Goal: Entertainment & Leisure: Consume media (video, audio)

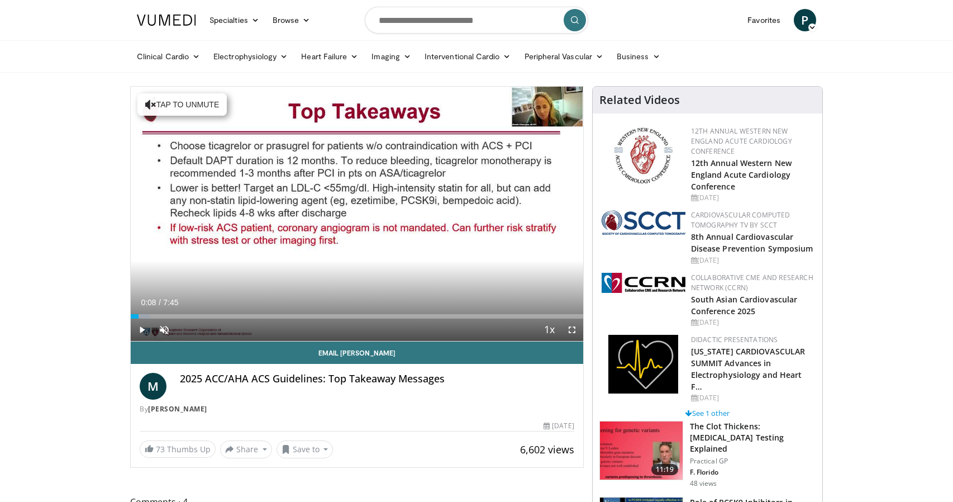
scroll to position [368, 0]
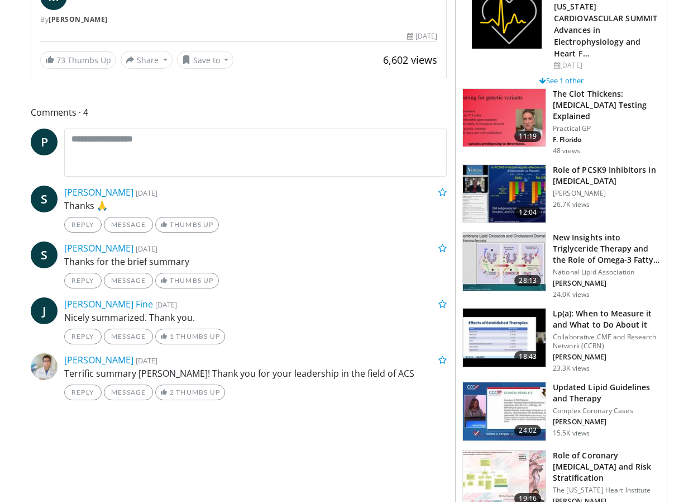
scroll to position [0, 0]
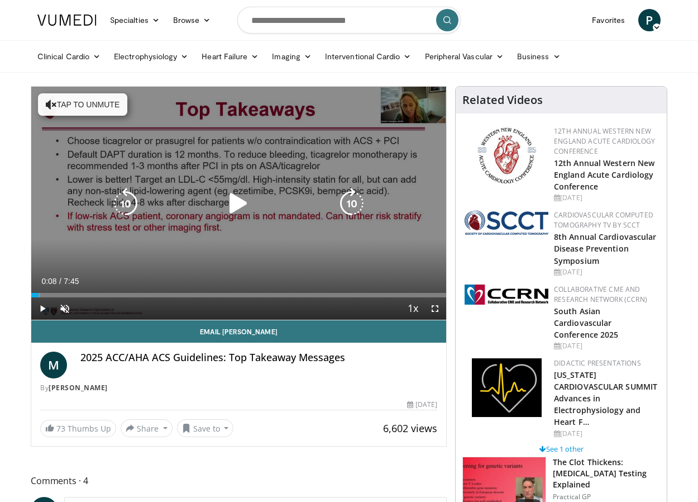
click at [246, 207] on icon "Video Player" at bounding box center [238, 203] width 31 height 31
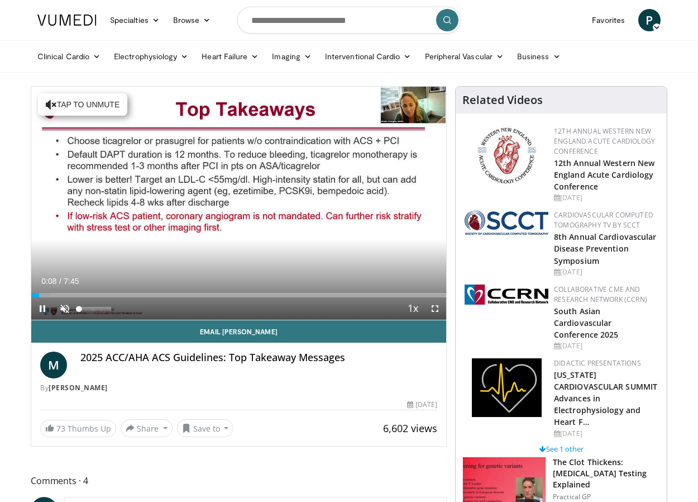
click at [58, 307] on span "Video Player" at bounding box center [65, 308] width 22 height 22
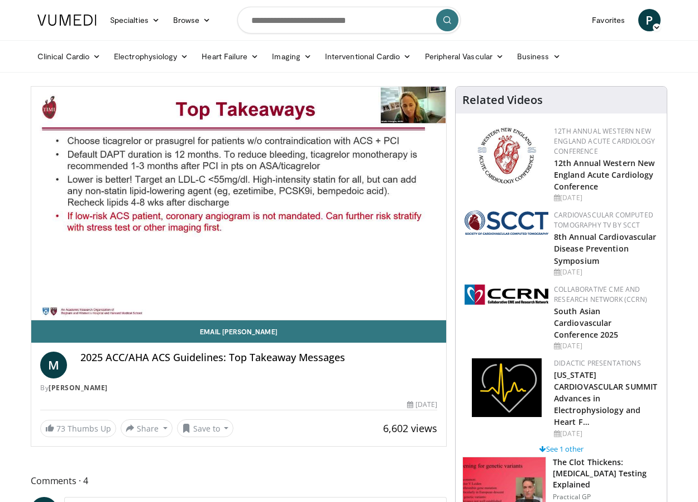
click at [434, 308] on video-js "**********" at bounding box center [238, 203] width 415 height 233
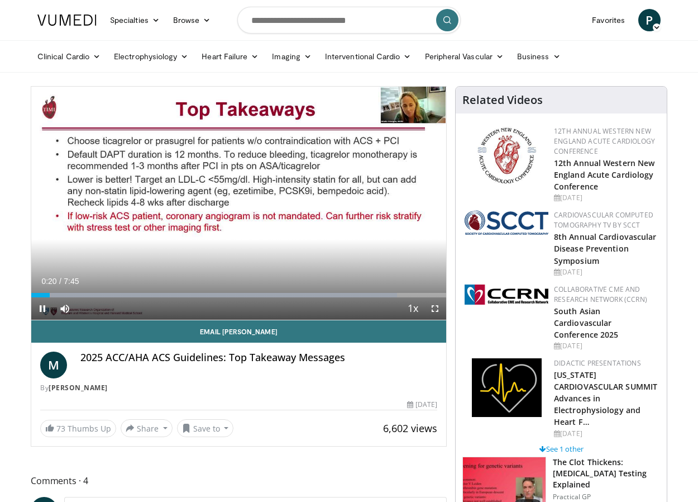
click at [436, 309] on span "Video Player" at bounding box center [435, 308] width 22 height 22
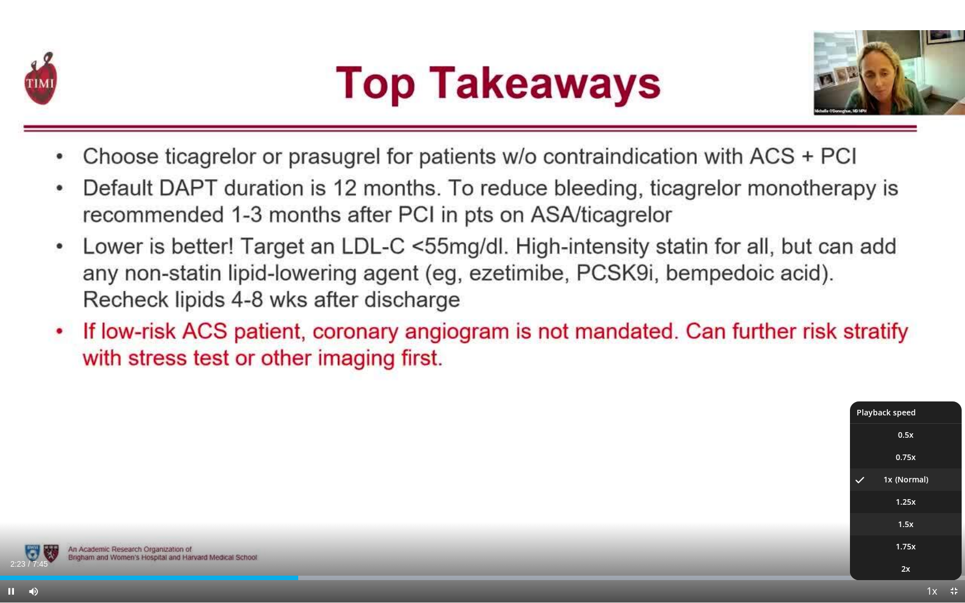
click at [902, 501] on span "1.5x" at bounding box center [906, 524] width 16 height 11
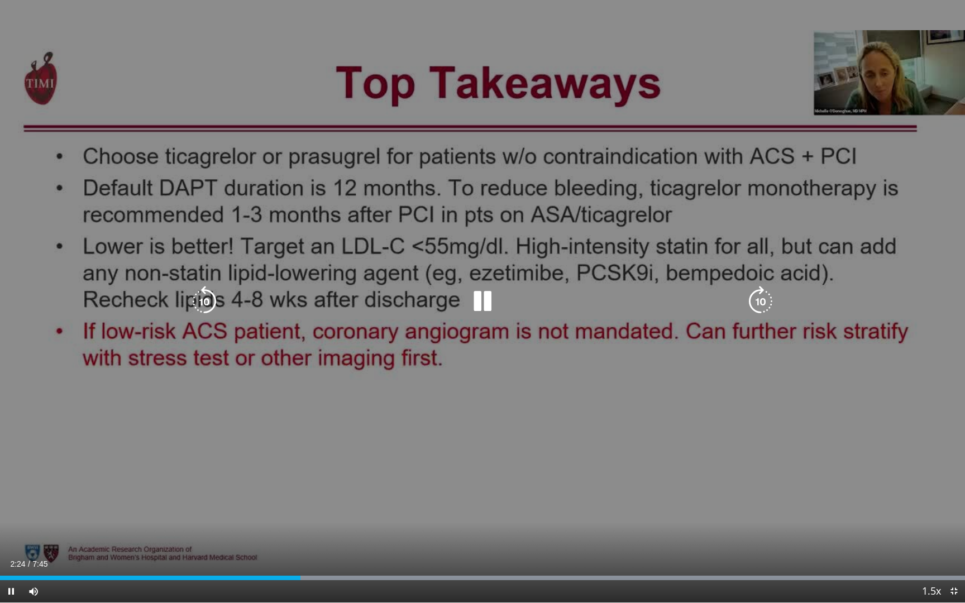
click at [696, 473] on div "10 seconds Tap to unmute" at bounding box center [482, 301] width 965 height 603
click at [714, 455] on div "10 seconds Tap to unmute" at bounding box center [482, 301] width 965 height 603
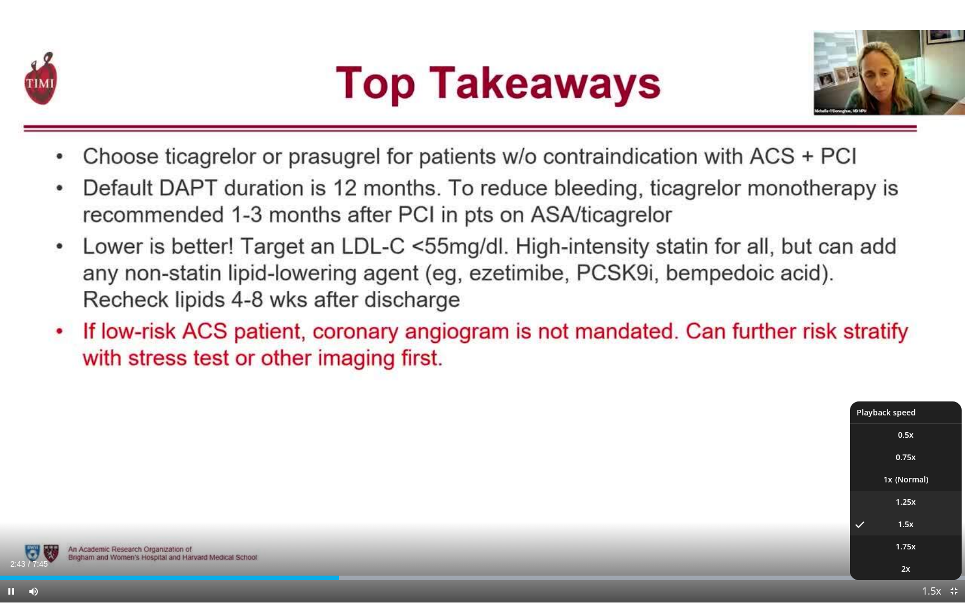
click at [904, 501] on li "1.25x" at bounding box center [906, 502] width 112 height 22
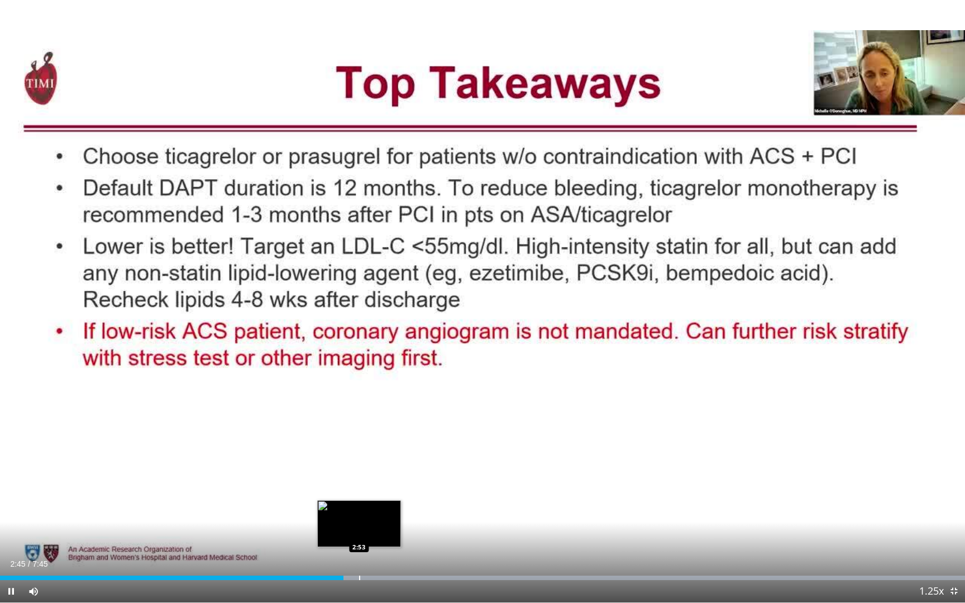
click at [360, 501] on div "Progress Bar" at bounding box center [359, 578] width 1 height 4
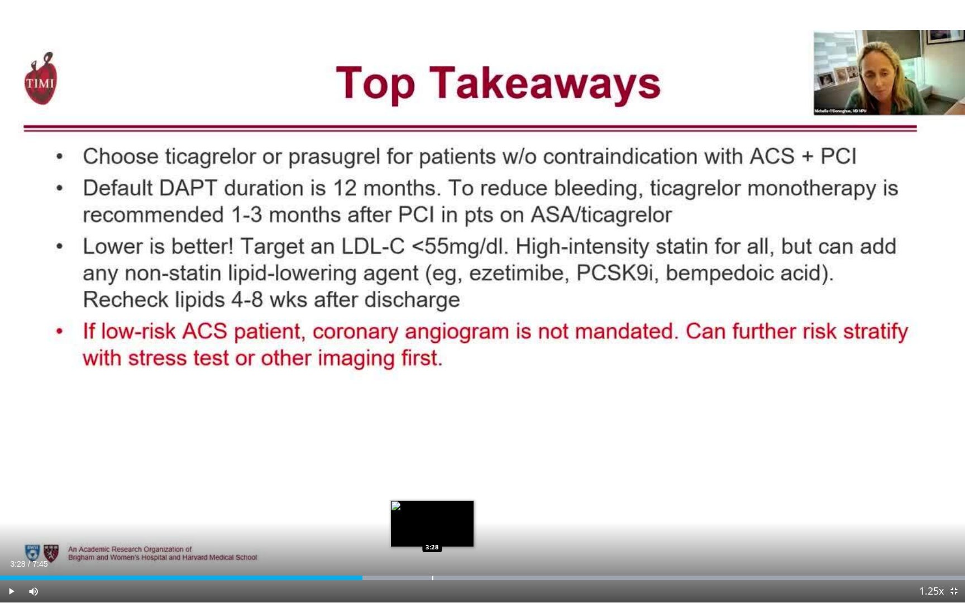
click at [432, 501] on div "Loaded : 99.98% 2:54 3:28" at bounding box center [482, 575] width 965 height 11
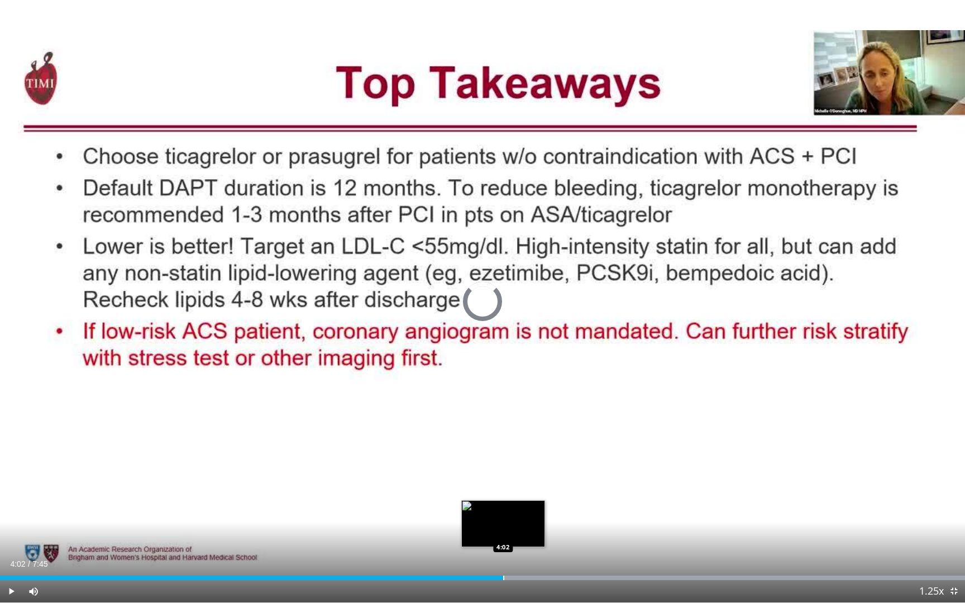
click at [503, 501] on div "Loaded : 99.98% 3:34 4:02" at bounding box center [482, 575] width 965 height 11
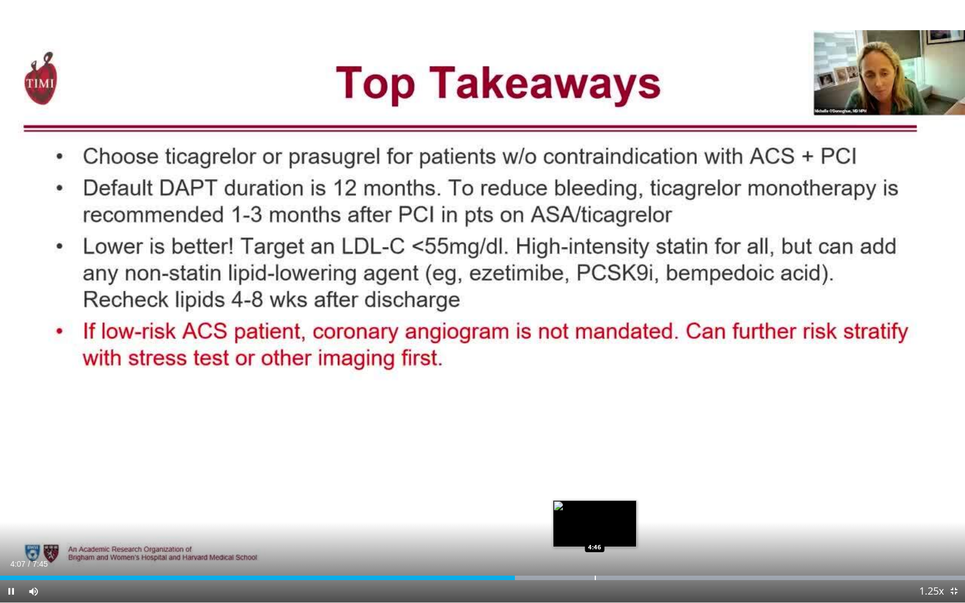
click at [596, 501] on div "Loaded : 99.98% 4:08 4:46" at bounding box center [482, 575] width 965 height 11
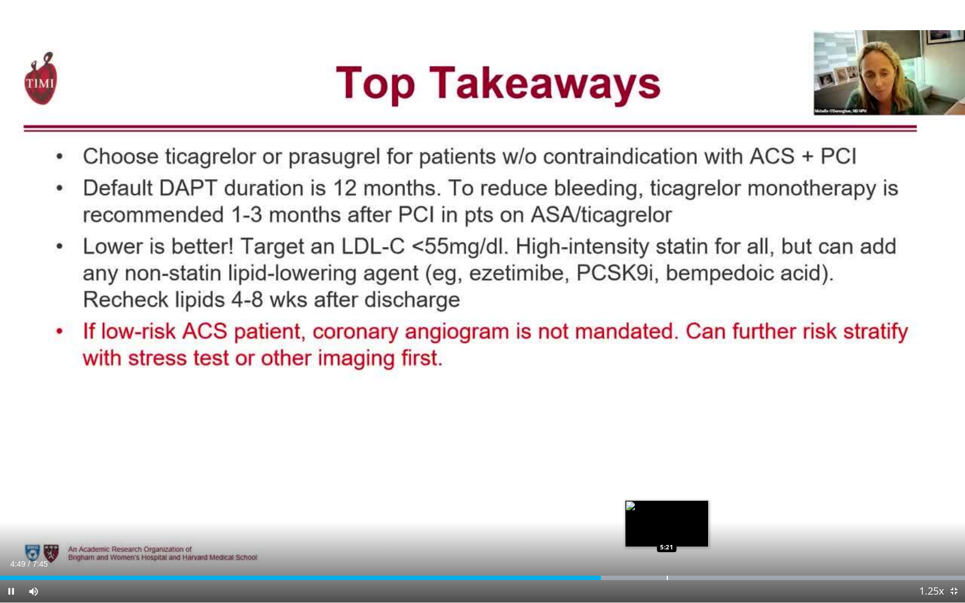
click at [667, 501] on div "Progress Bar" at bounding box center [667, 578] width 1 height 4
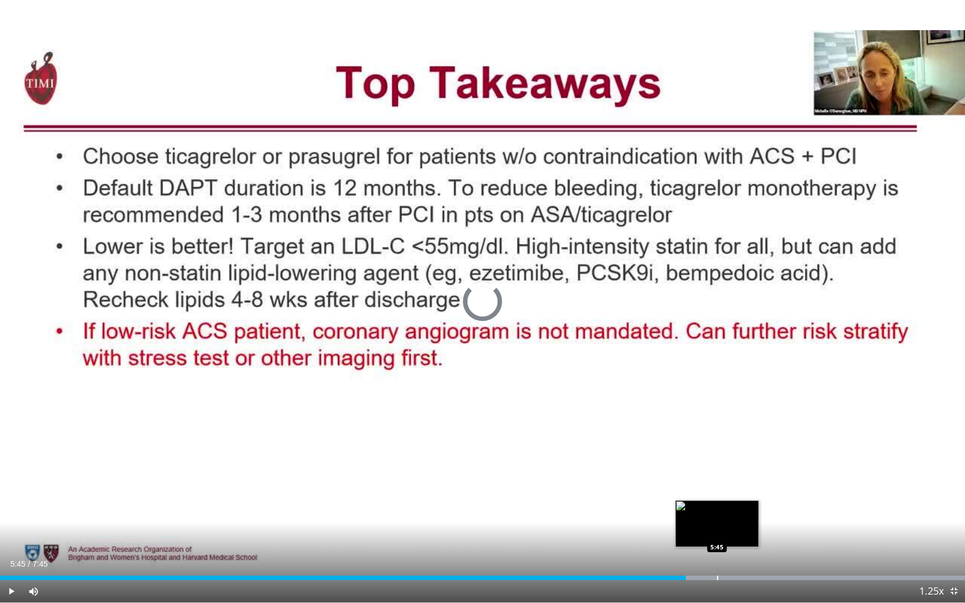
click at [717, 501] on div "Progress Bar" at bounding box center [717, 578] width 1 height 4
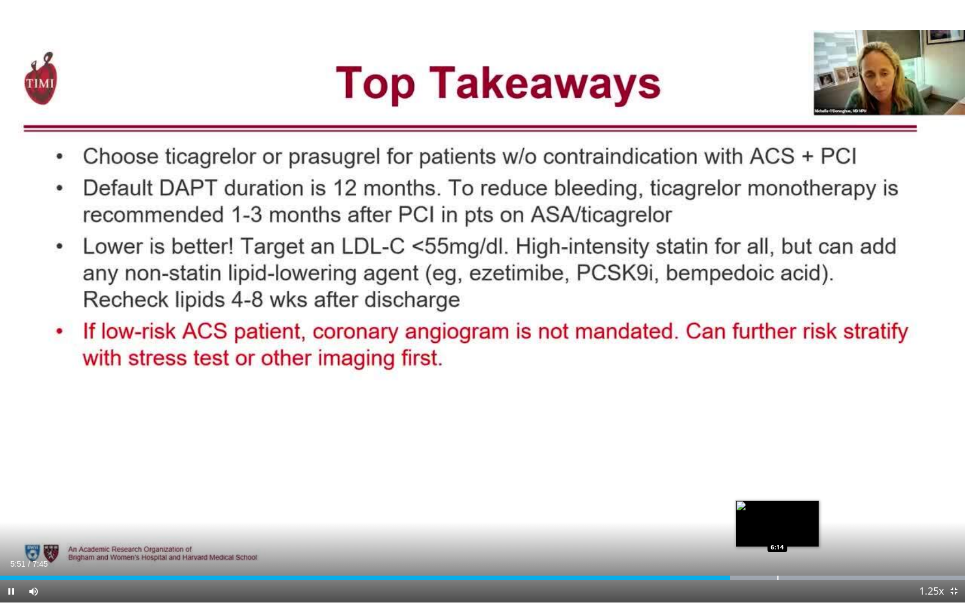
click at [777, 501] on div "Loaded : 99.98% 5:51 6:14" at bounding box center [482, 575] width 965 height 11
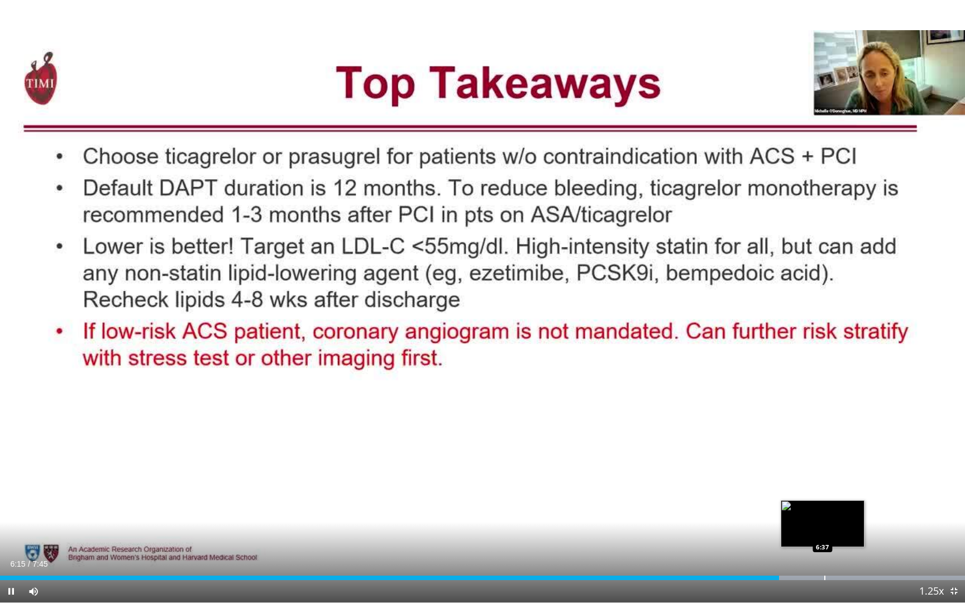
click at [824, 501] on div "Progress Bar" at bounding box center [824, 578] width 1 height 4
click at [837, 501] on div "Loaded : 99.98% 6:39 6:40" at bounding box center [482, 575] width 965 height 11
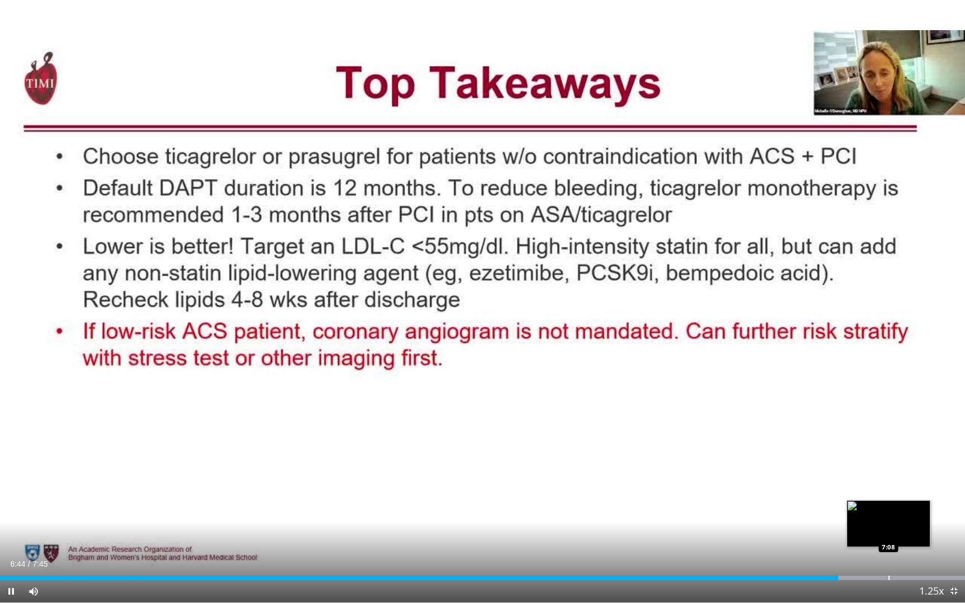
click at [889, 501] on div "Loaded : 99.98% 6:44 7:08" at bounding box center [482, 575] width 965 height 11
click at [924, 501] on div "Progress Bar" at bounding box center [923, 578] width 1 height 4
click at [952, 501] on span "Video Player" at bounding box center [954, 591] width 22 height 22
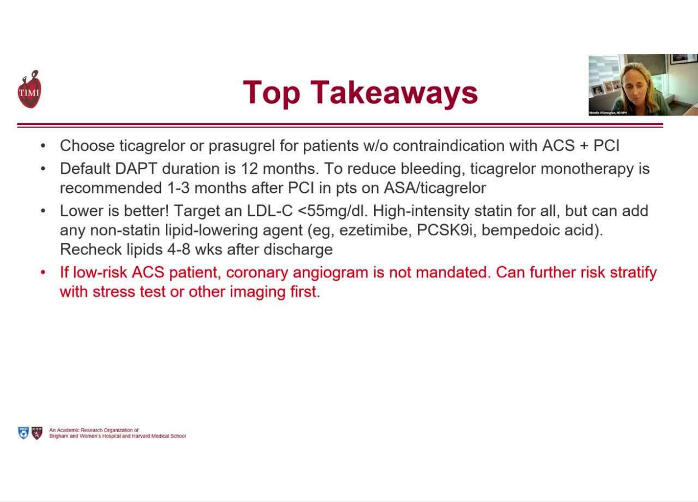
click at [160, 53] on link "Electrophysiology" at bounding box center [151, 56] width 88 height 22
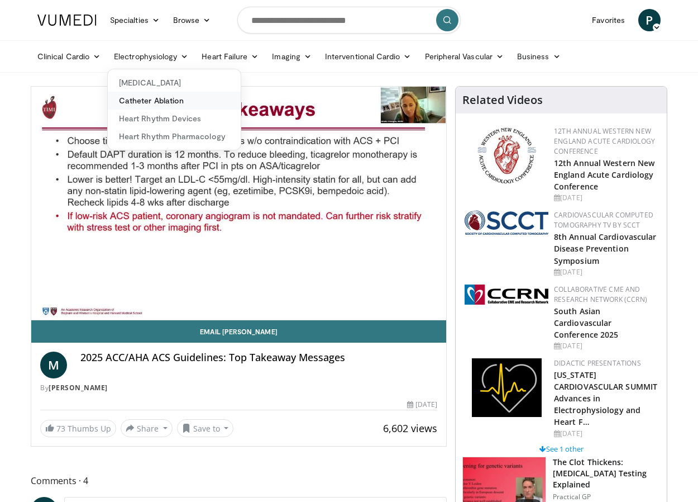
click at [207, 98] on link "Catheter Ablation" at bounding box center [174, 101] width 133 height 18
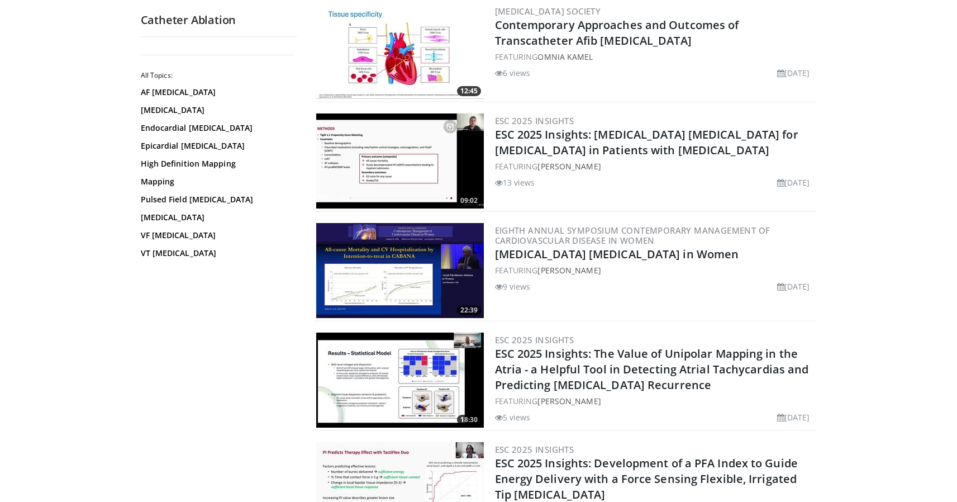
scroll to position [239, 0]
